Goal: Find specific page/section: Find specific page/section

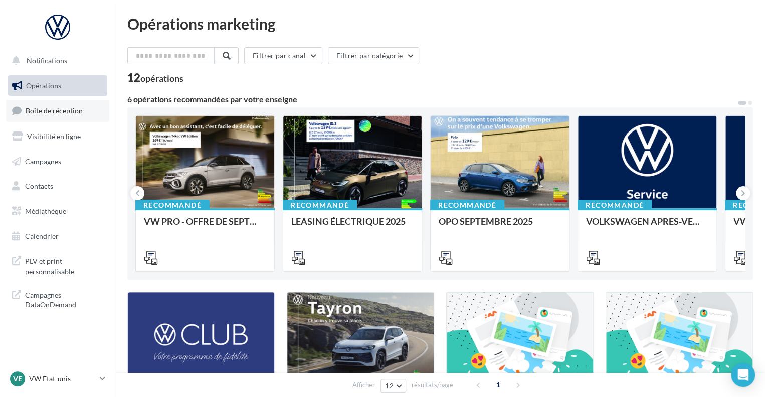
click at [57, 110] on span "Boîte de réception" at bounding box center [54, 110] width 57 height 9
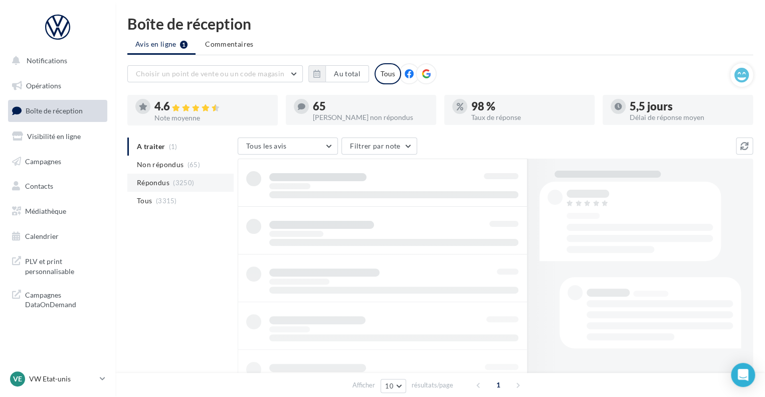
click at [162, 180] on span "Répondus" at bounding box center [153, 182] width 33 height 10
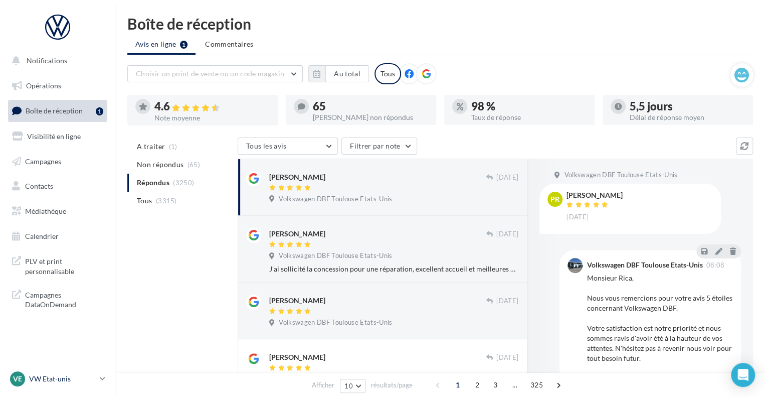
click at [65, 372] on div "VE VW Etat-unis vw-kear-31201" at bounding box center [53, 378] width 86 height 15
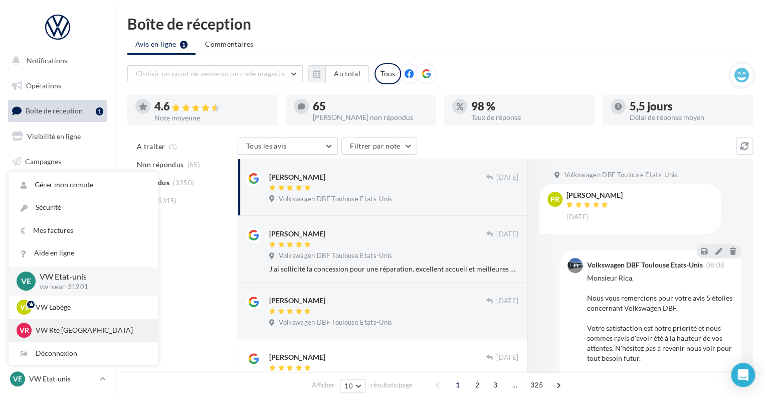
click at [55, 328] on p "VW Rte [GEOGRAPHIC_DATA]" at bounding box center [91, 330] width 110 height 10
